Goal: Task Accomplishment & Management: Use online tool/utility

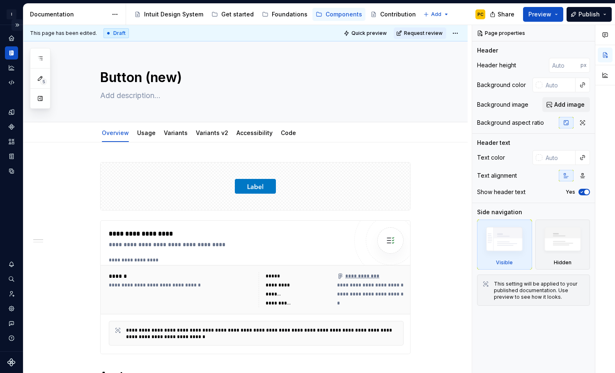
click at [18, 25] on button "Expand sidebar" at bounding box center [16, 24] width 11 height 11
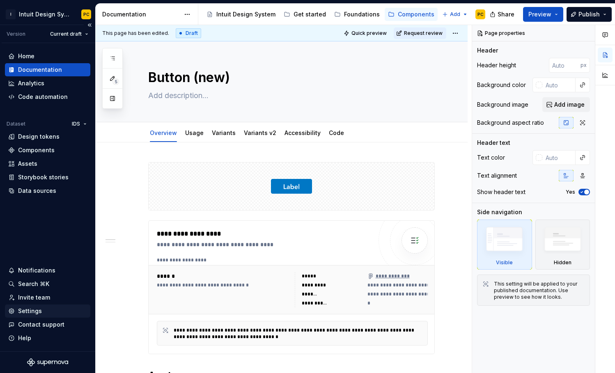
click at [48, 309] on div "Settings" at bounding box center [47, 311] width 79 height 8
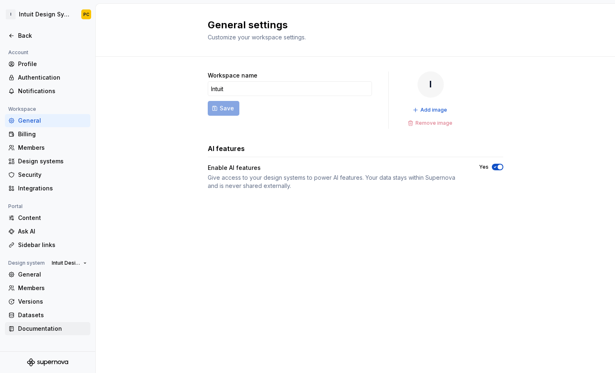
click at [63, 325] on div "Documentation" at bounding box center [52, 329] width 69 height 8
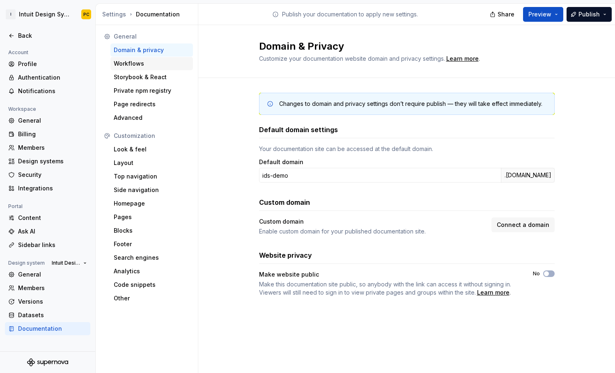
click at [156, 64] on div "Workflows" at bounding box center [152, 63] width 76 height 8
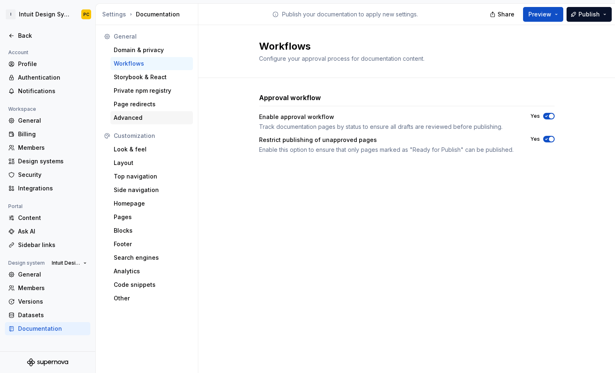
click at [153, 118] on div "Advanced" at bounding box center [152, 118] width 76 height 8
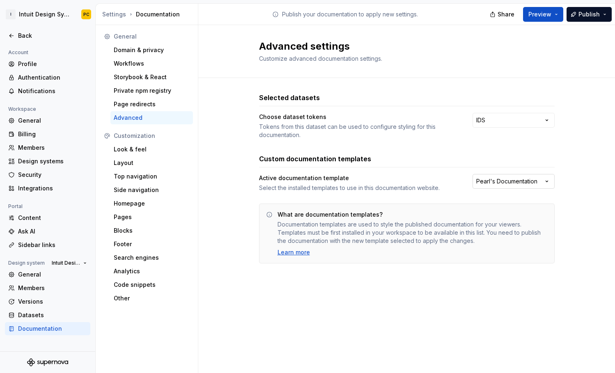
click at [550, 180] on html "I Intuit Design System PC Back Account Profile Authentication Notifications Wor…" at bounding box center [307, 186] width 615 height 373
click at [14, 36] on icon at bounding box center [11, 35] width 7 height 7
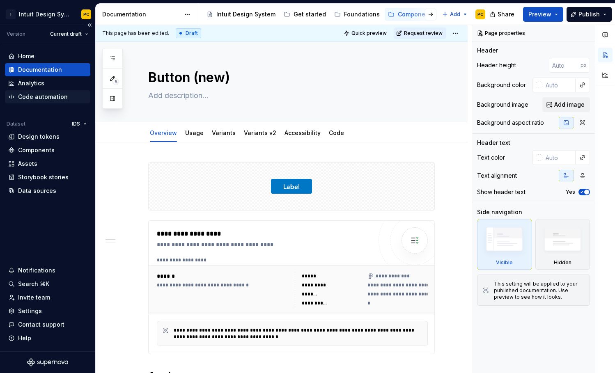
click at [55, 96] on div "Code automation" at bounding box center [43, 97] width 50 height 8
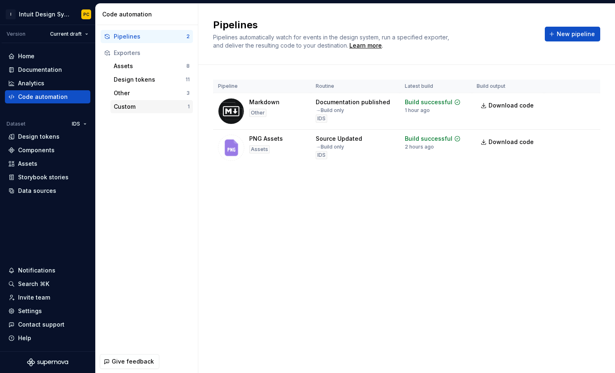
click at [148, 108] on div "Custom" at bounding box center [151, 107] width 74 height 8
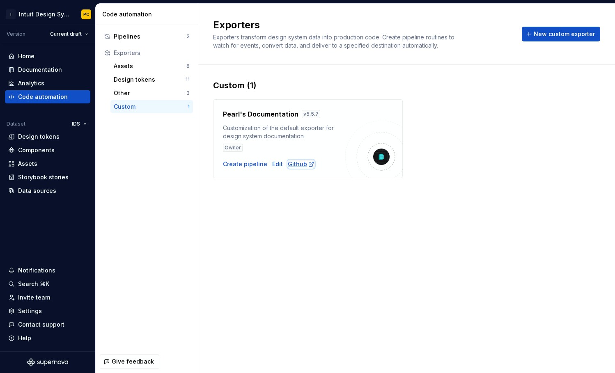
click at [298, 163] on div "Github" at bounding box center [301, 164] width 27 height 8
click at [259, 165] on div "Create pipeline" at bounding box center [245, 164] width 44 height 8
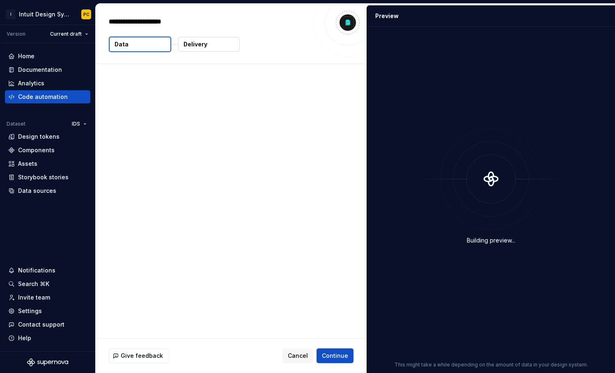
type textarea "*"
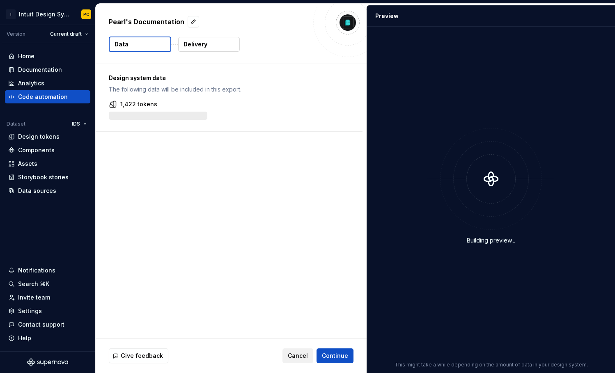
click at [297, 350] on button "Cancel" at bounding box center [297, 355] width 31 height 15
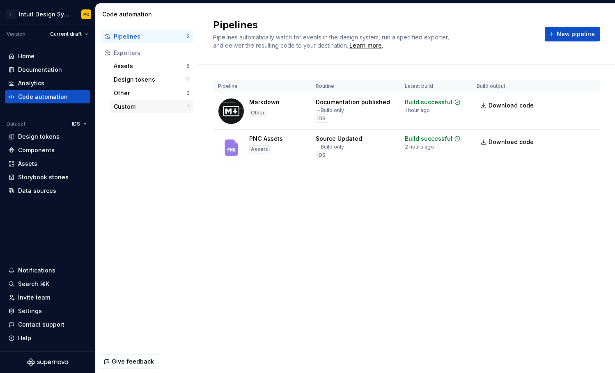
click at [150, 106] on div "Custom" at bounding box center [151, 107] width 74 height 8
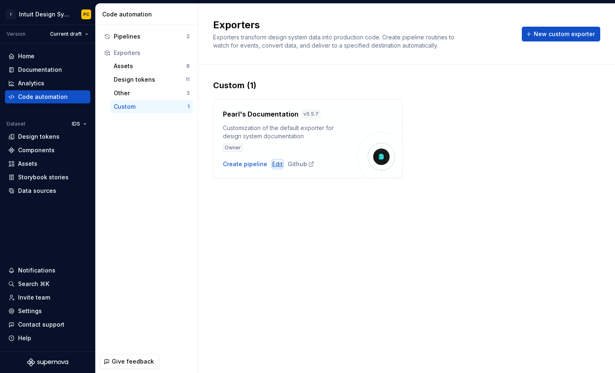
click at [276, 166] on div "Edit" at bounding box center [277, 164] width 11 height 8
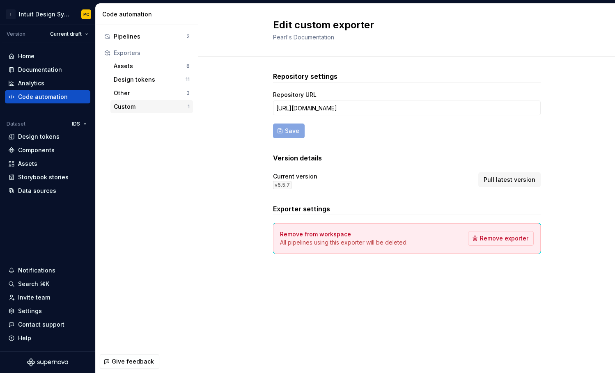
click at [163, 105] on div "Custom" at bounding box center [151, 107] width 74 height 8
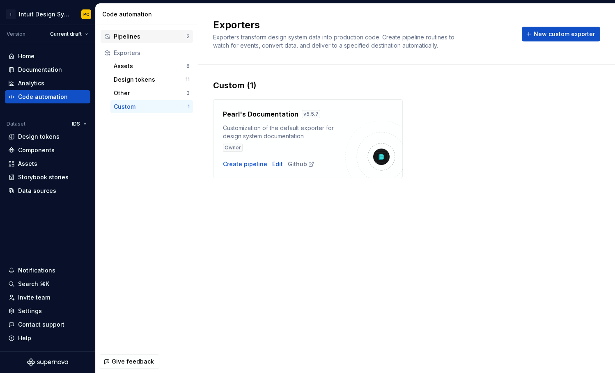
click at [148, 35] on div "Pipelines" at bounding box center [150, 36] width 73 height 8
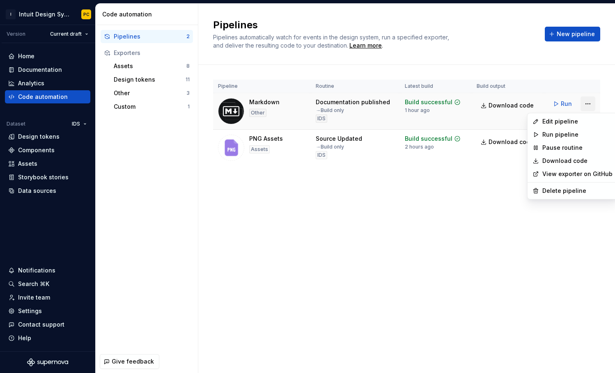
click at [590, 103] on html "I Intuit Design System PC Version Current draft Home Documentation Analytics Co…" at bounding box center [307, 186] width 615 height 373
click at [579, 118] on div "Edit pipeline" at bounding box center [577, 121] width 70 height 8
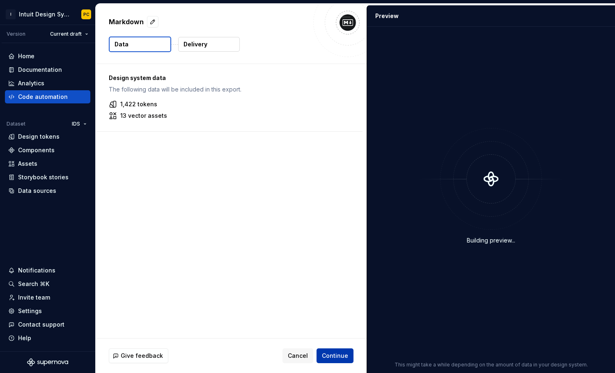
click at [334, 350] on button "Continue" at bounding box center [334, 355] width 37 height 15
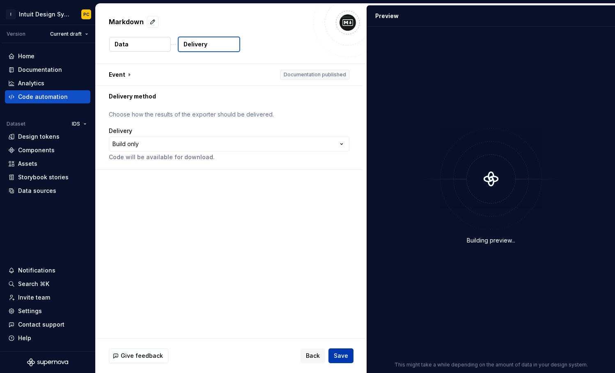
click at [342, 351] on span "Save" at bounding box center [341, 356] width 14 height 8
click at [345, 144] on html "**********" at bounding box center [307, 186] width 615 height 373
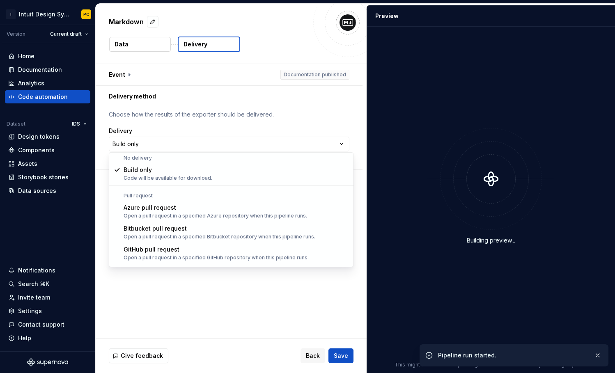
scroll to position [1, 0]
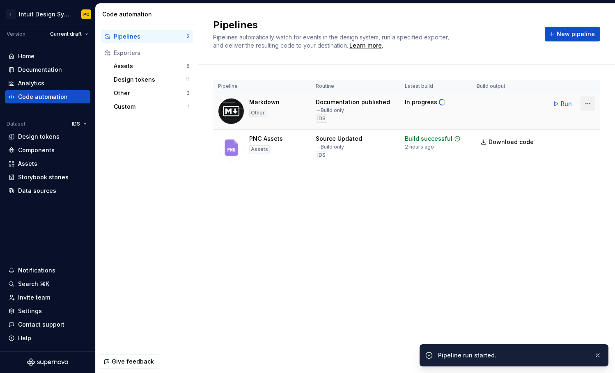
click at [593, 103] on html "I Intuit Design System PC Version Current draft Home Documentation Analytics Co…" at bounding box center [307, 186] width 615 height 373
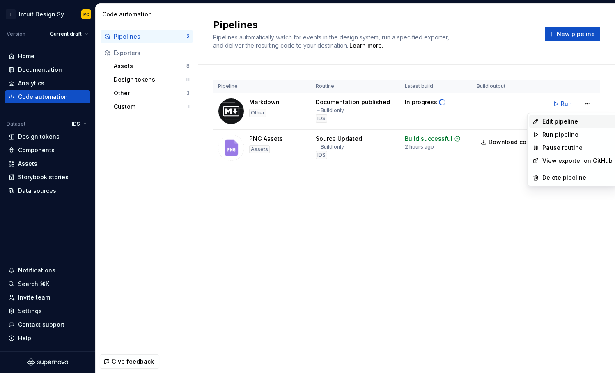
click at [581, 120] on div "Edit pipeline" at bounding box center [577, 121] width 70 height 8
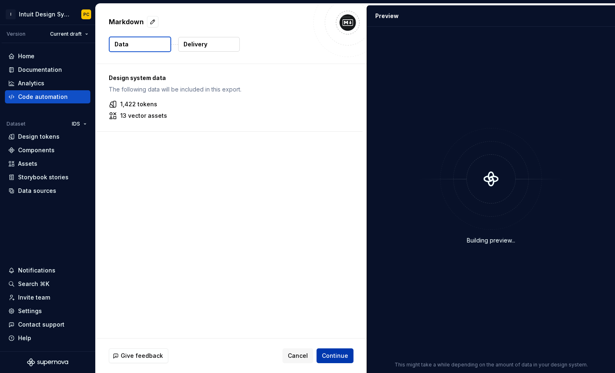
click at [333, 351] on span "Continue" at bounding box center [335, 356] width 26 height 8
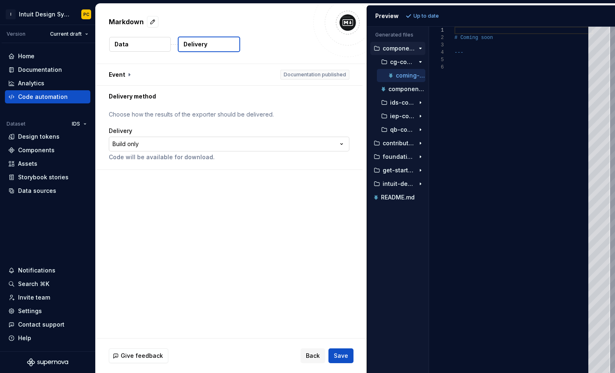
click at [346, 144] on html "**********" at bounding box center [307, 186] width 615 height 373
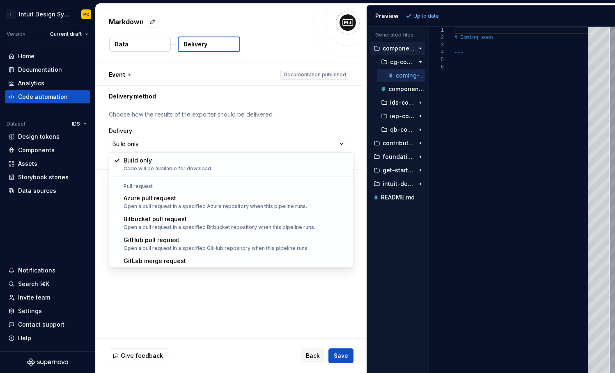
scroll to position [16, 0]
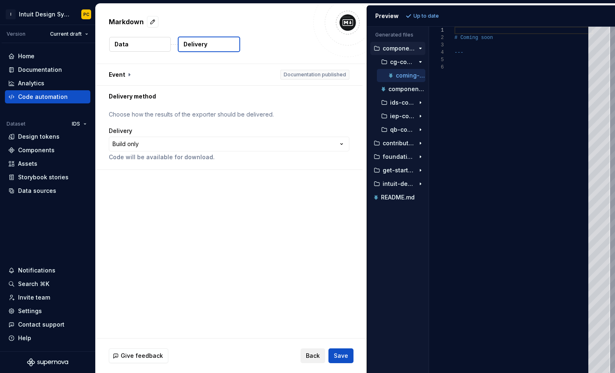
click at [314, 351] on span "Back" at bounding box center [313, 356] width 14 height 8
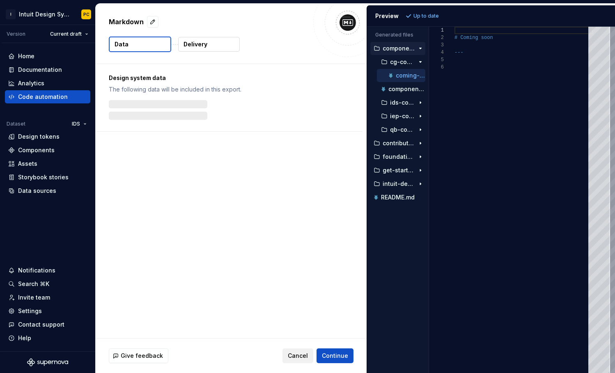
click at [313, 351] on button "Cancel" at bounding box center [297, 355] width 31 height 15
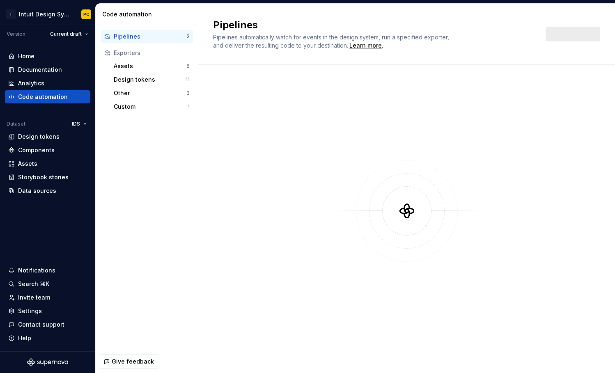
click at [304, 351] on div at bounding box center [406, 219] width 387 height 308
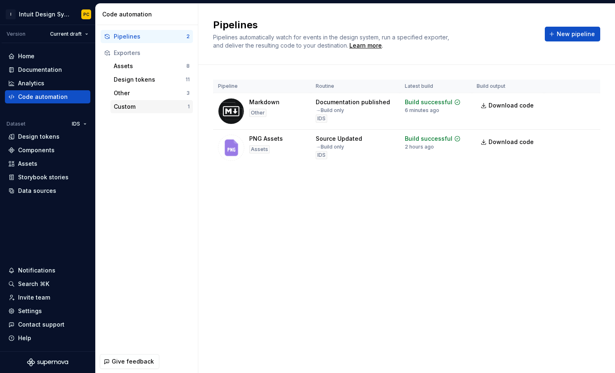
click at [135, 109] on div "Custom" at bounding box center [151, 107] width 74 height 8
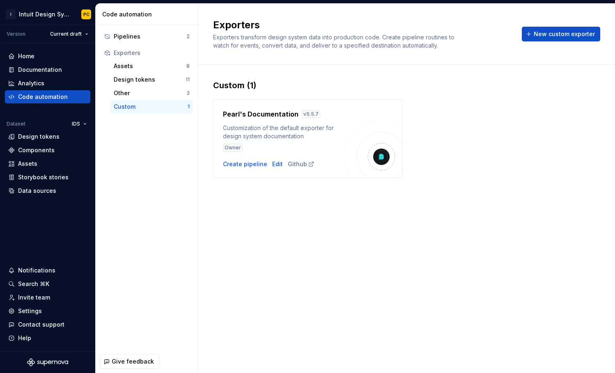
click at [578, 44] on div "Exporters Exporters transform design system data into production code. Create p…" at bounding box center [406, 33] width 387 height 31
click at [574, 34] on span "New custom exporter" at bounding box center [563, 34] width 61 height 8
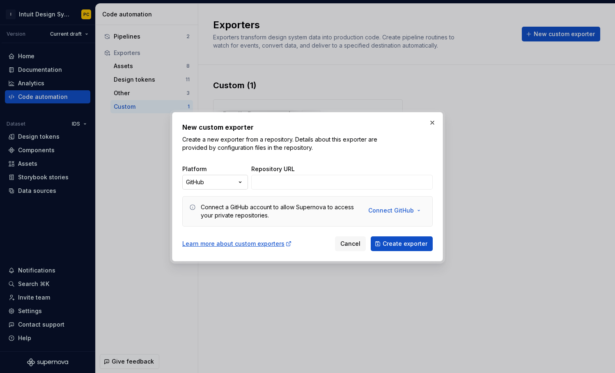
click at [236, 179] on div "New custom exporter Create a new exporter from a repository. Details about this…" at bounding box center [307, 186] width 615 height 373
click at [435, 124] on button "button" at bounding box center [431, 122] width 11 height 11
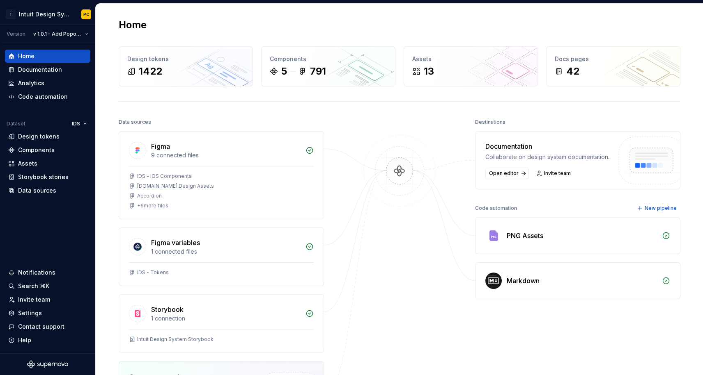
scroll to position [2, 0]
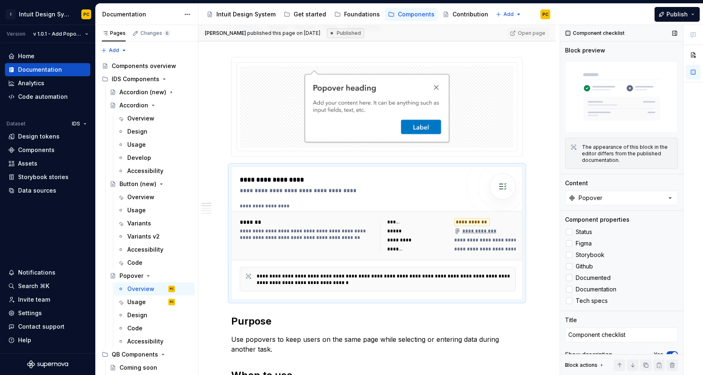
scroll to position [105, 0]
type textarea "*"
